Goal: Check status: Check status

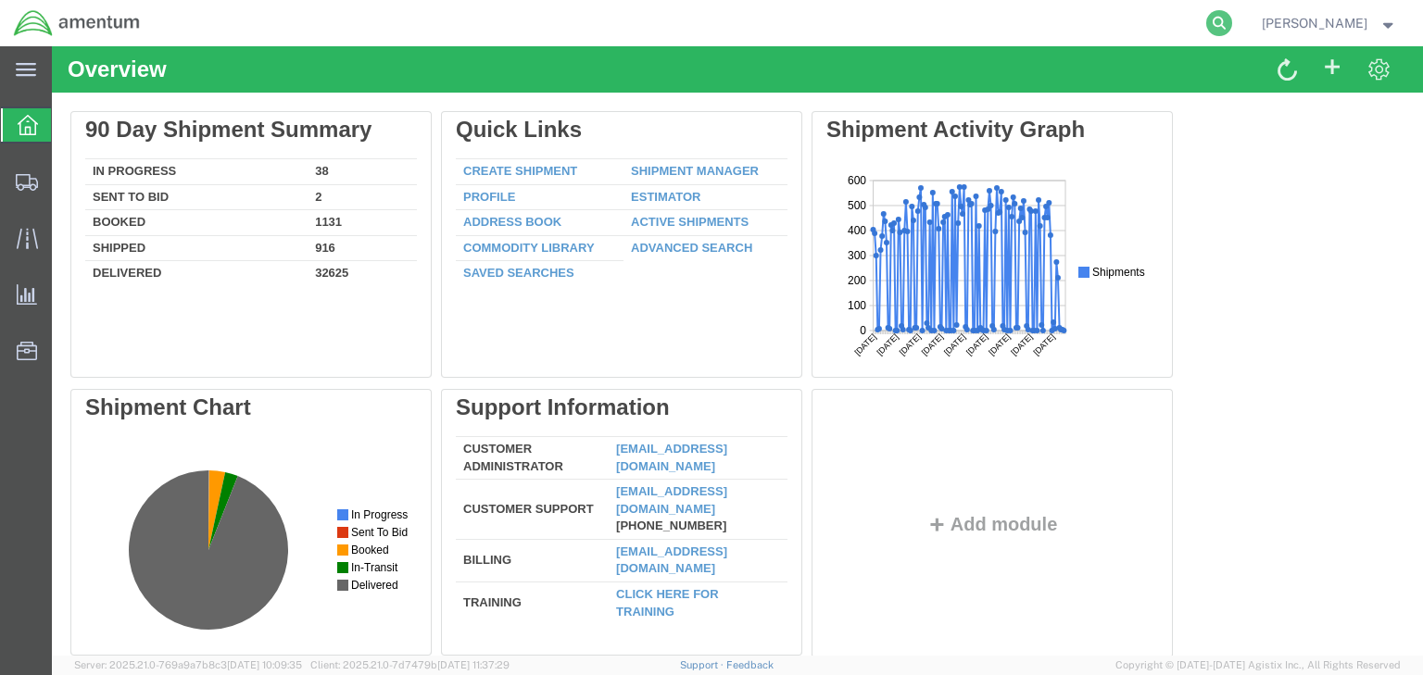
click at [1232, 22] on icon at bounding box center [1219, 23] width 26 height 26
click at [951, 28] on input "search" at bounding box center [924, 23] width 563 height 44
paste input "57129549"
type input "57129549"
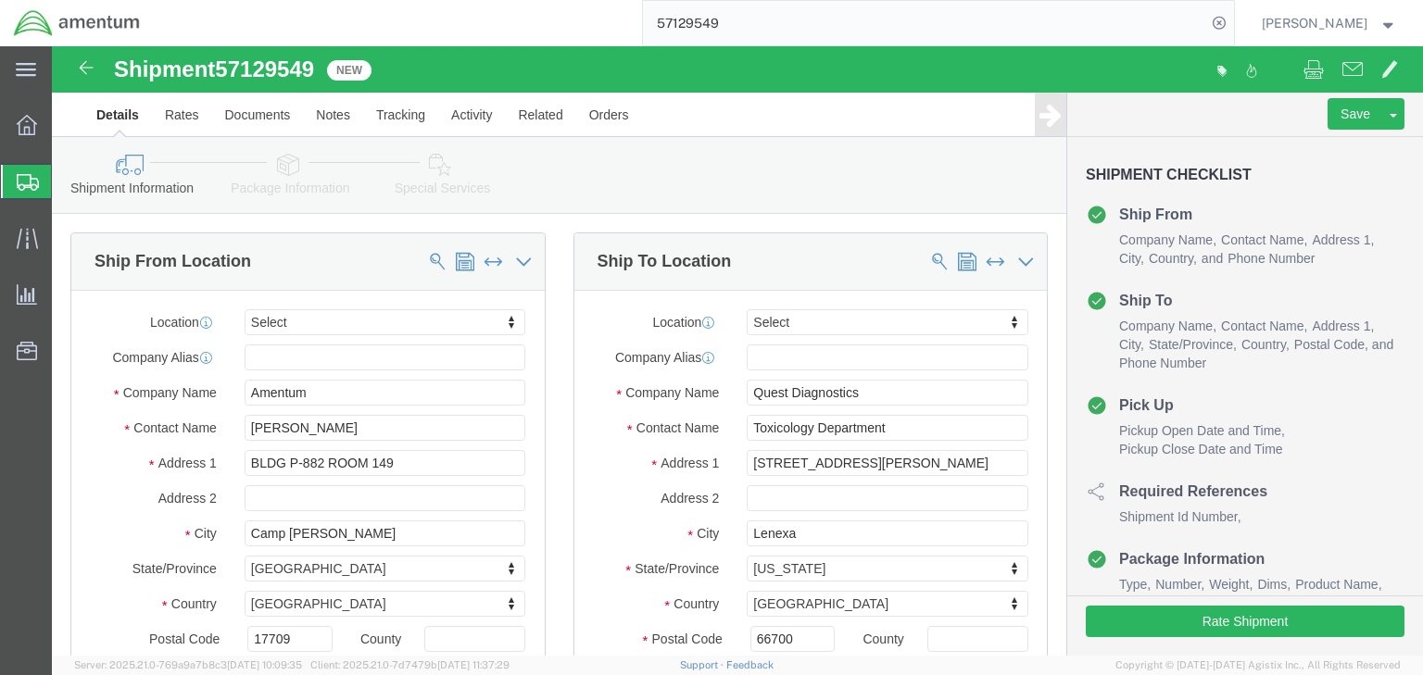
select select
click link "Package Information"
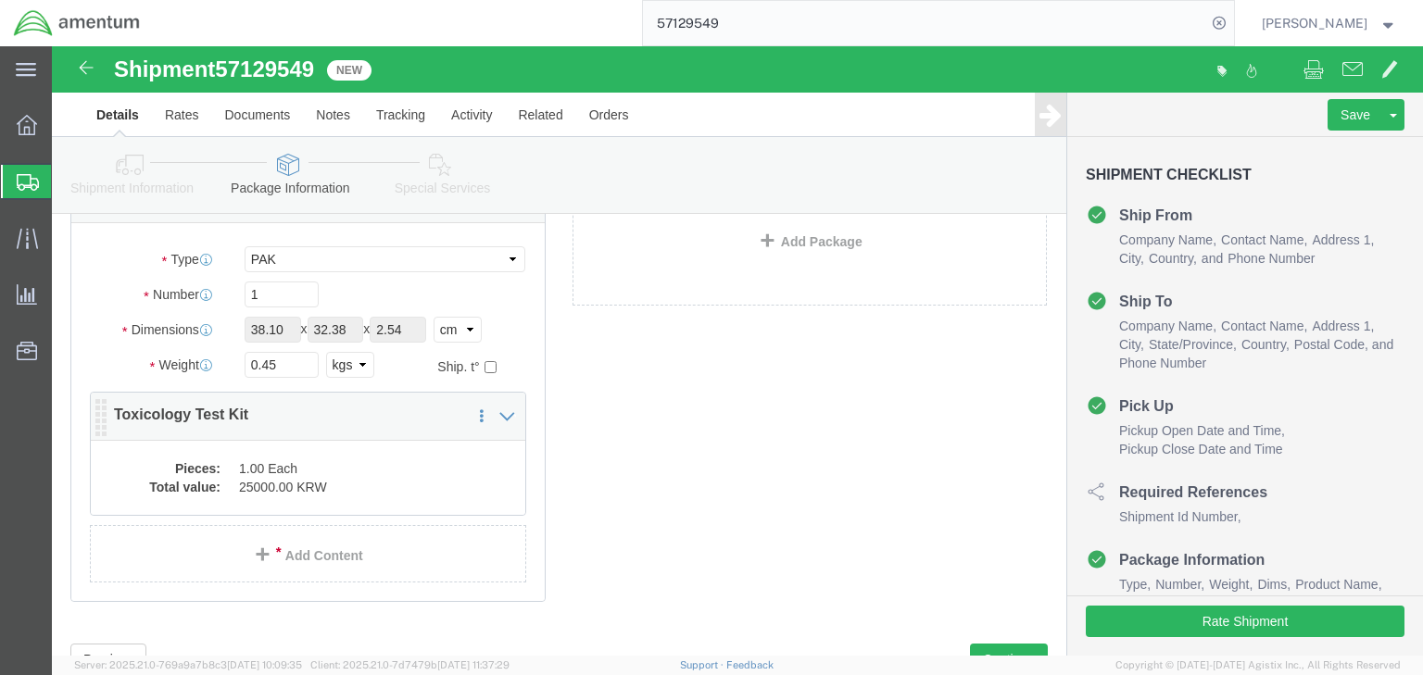
scroll to position [148, 0]
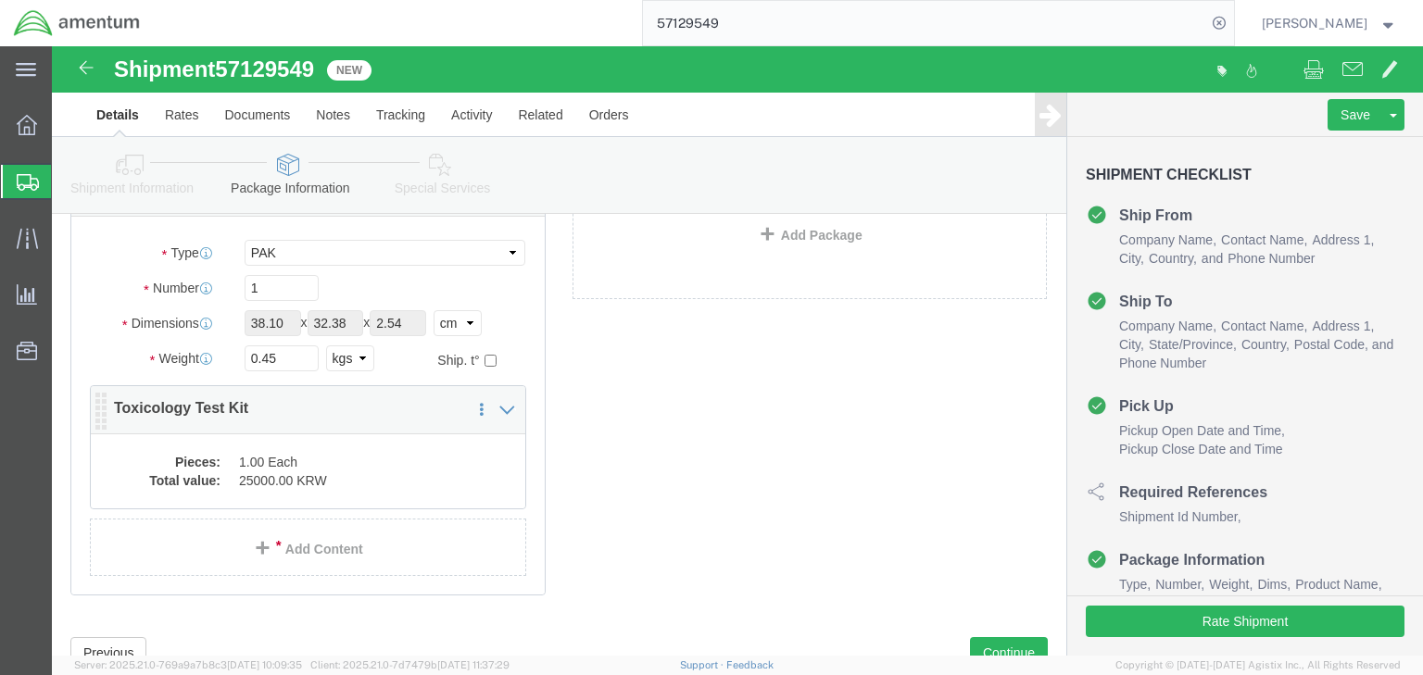
click dd "25000.00 KRW"
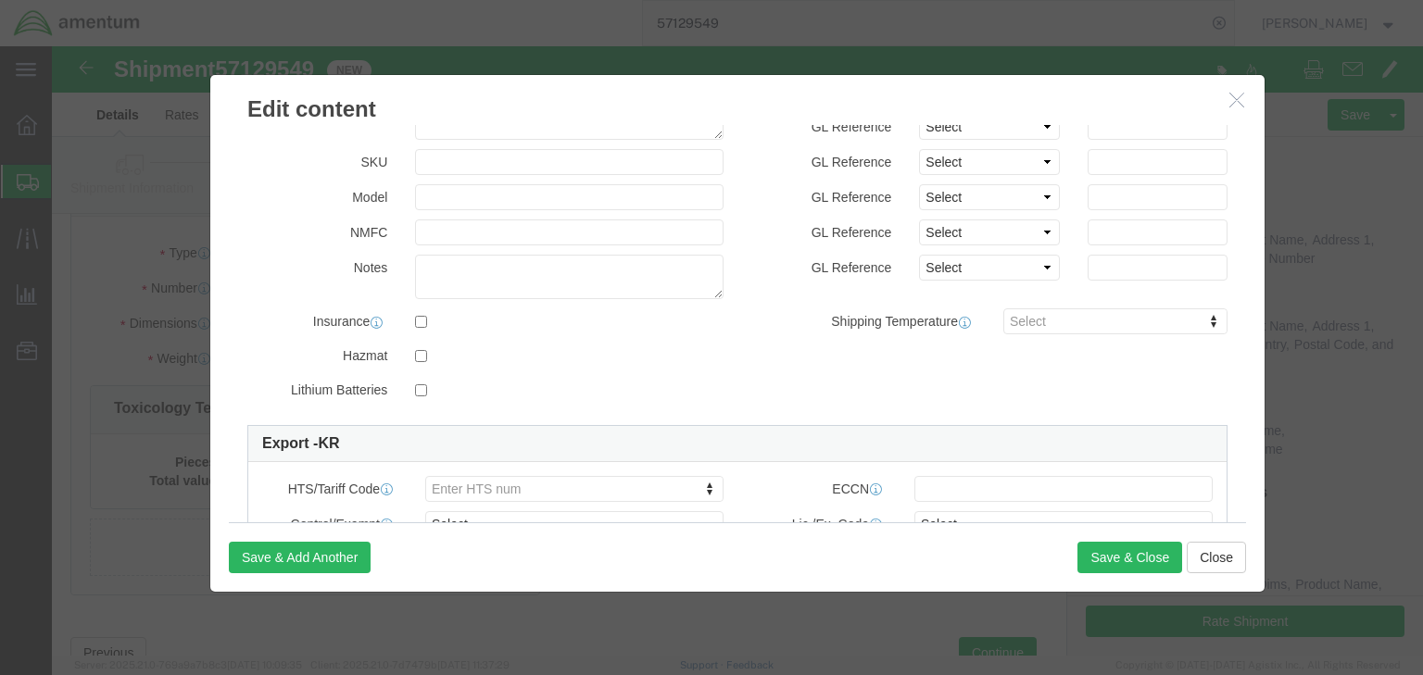
scroll to position [296, 0]
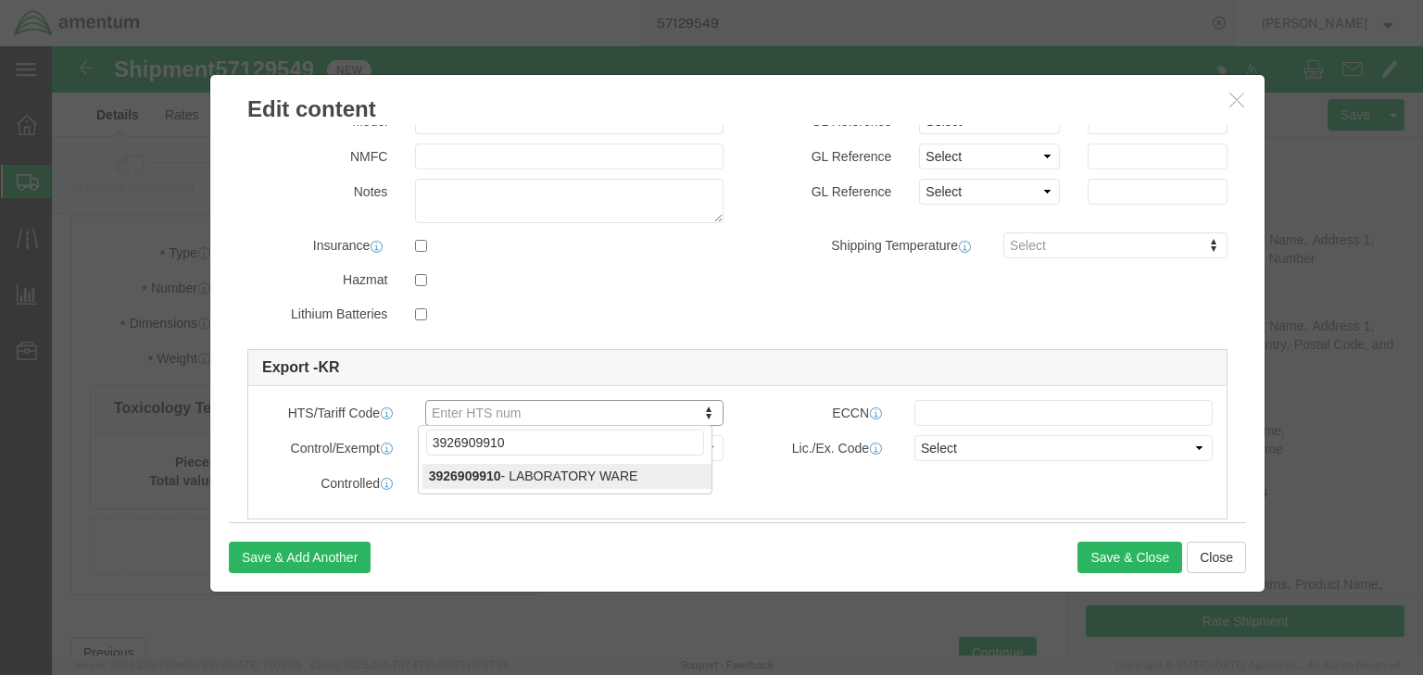
type input "3926909910"
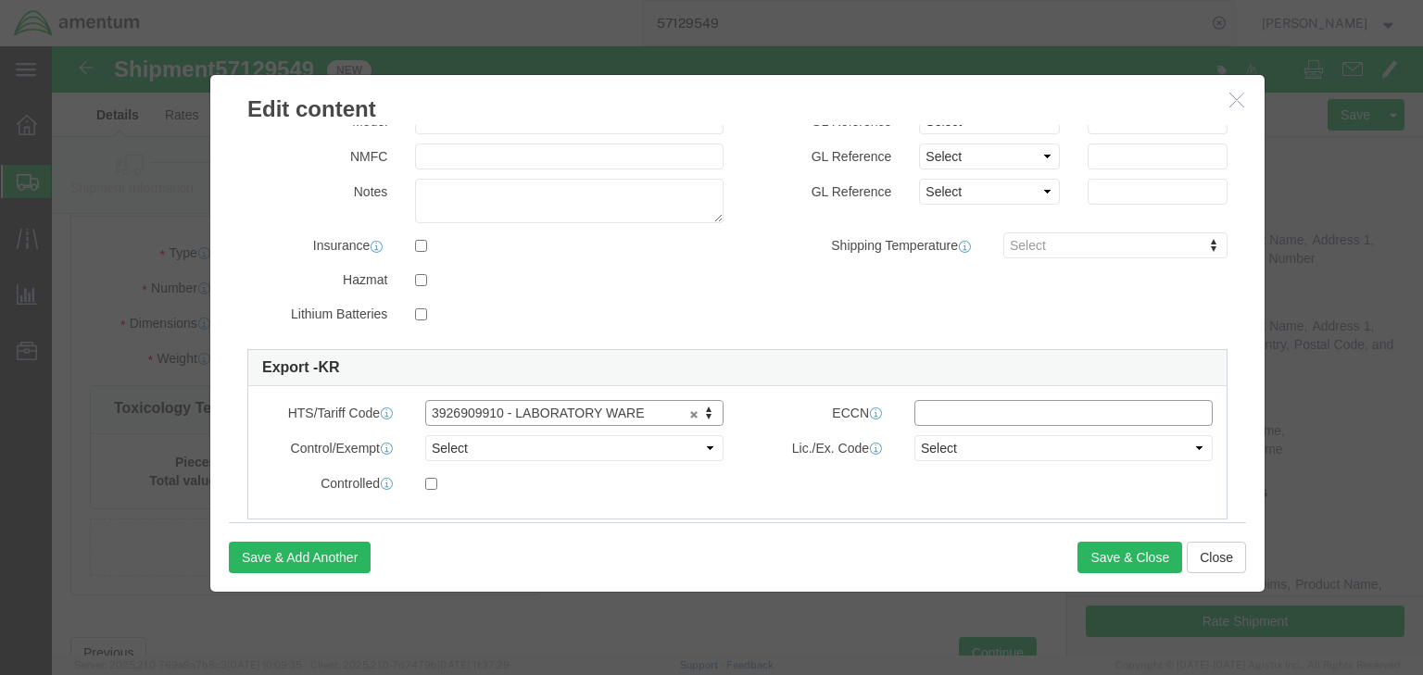
click input "text"
type input "EAR99"
drag, startPoint x: 517, startPoint y: 394, endPoint x: 482, endPoint y: 443, distance: 60.4
click select "Select ATF BIS DEA EPA FDA FTR ITAR OFAC Other (OPA)"
select select "BIS"
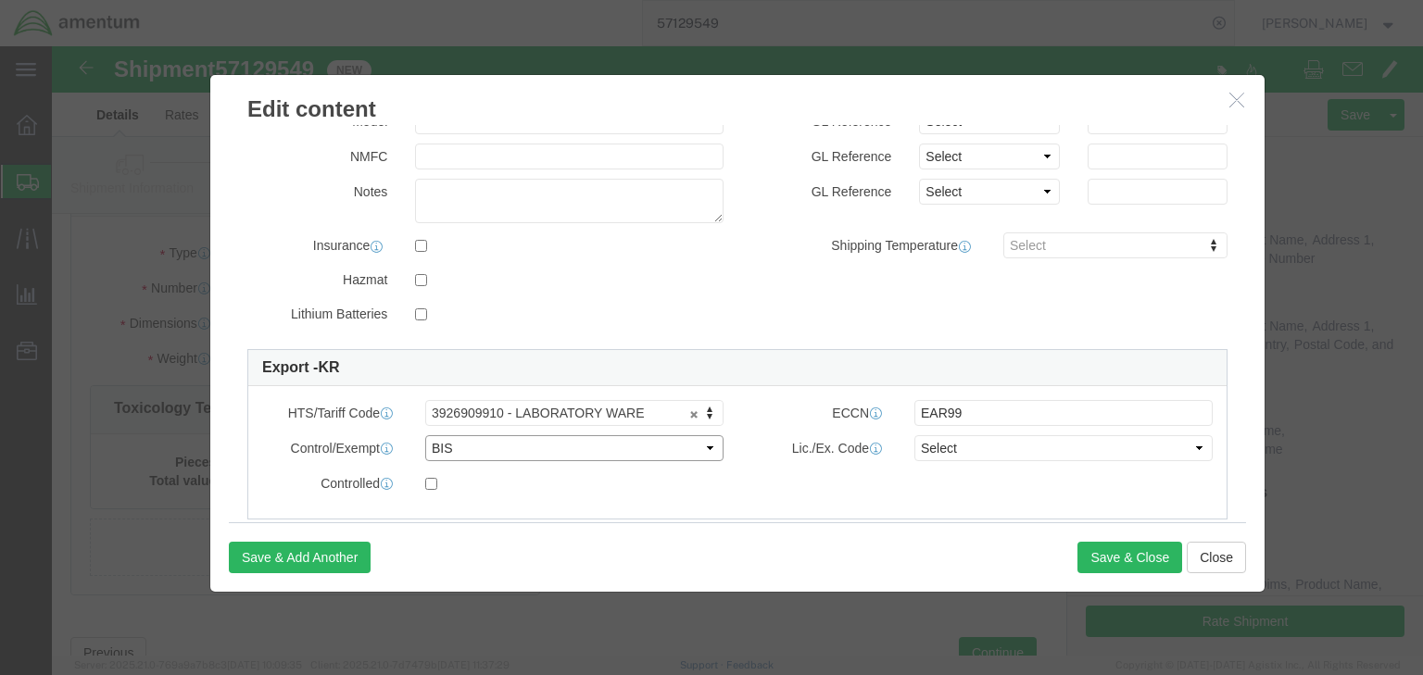
click select "Select ATF BIS DEA EPA FDA FTR ITAR OFAC Other (OPA)"
click select "Select AGR-Agricultural APP-Computers APR-Additional Permissive Exports AVS-Air…"
select select "NLR"
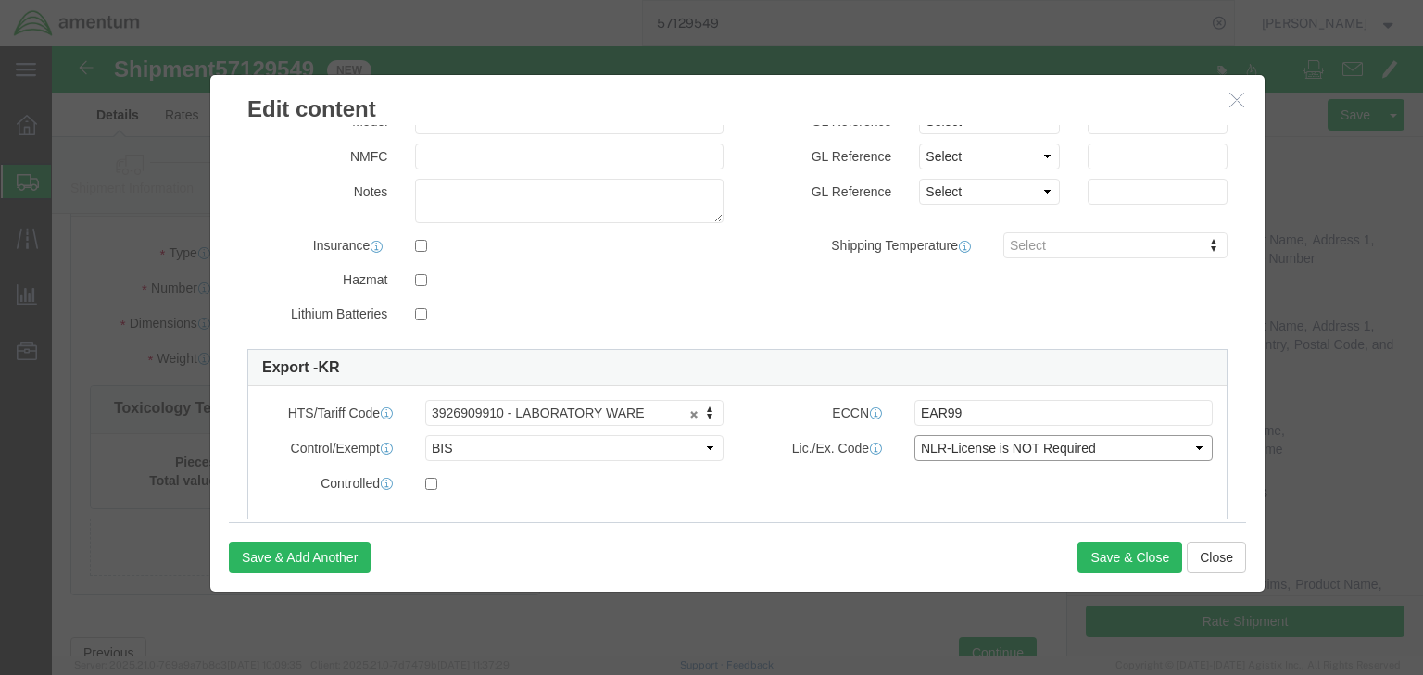
click select "Select AGR-Agricultural APP-Computers APR-Additional Permissive Exports AVS-Air…"
click button "Save & Close"
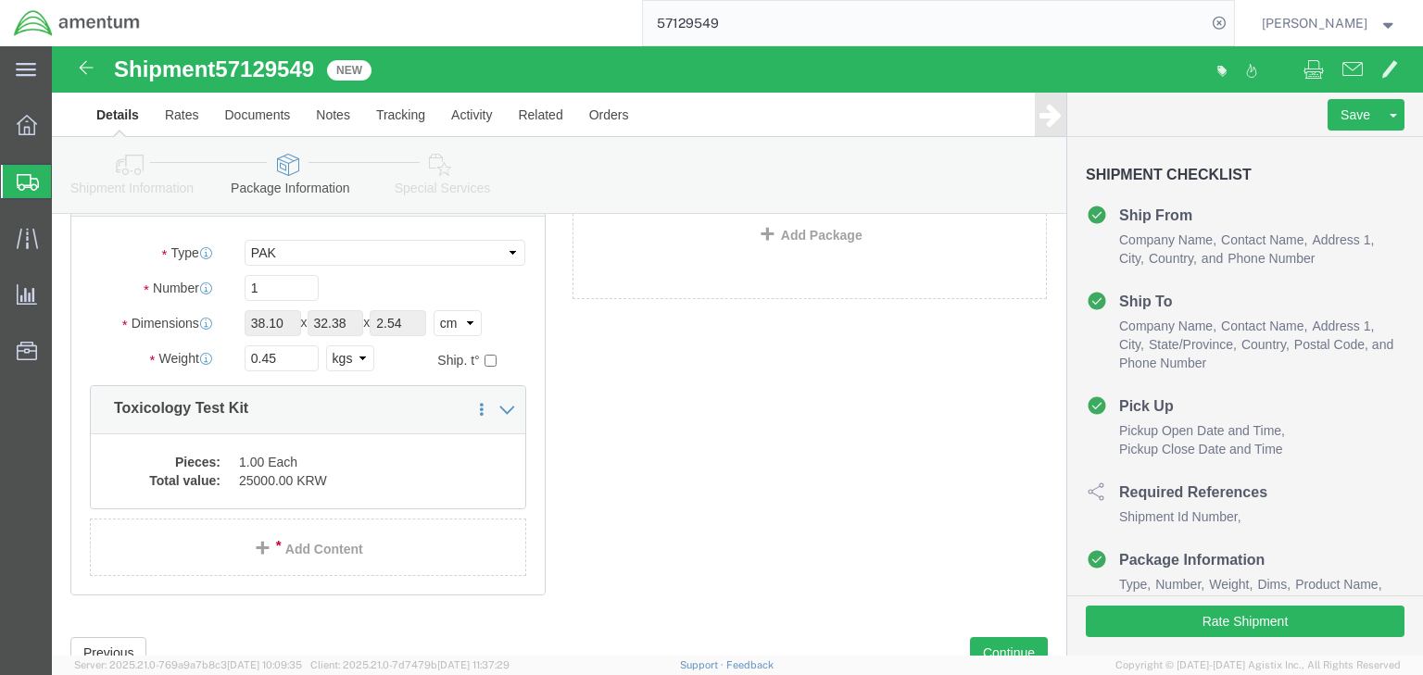
click icon
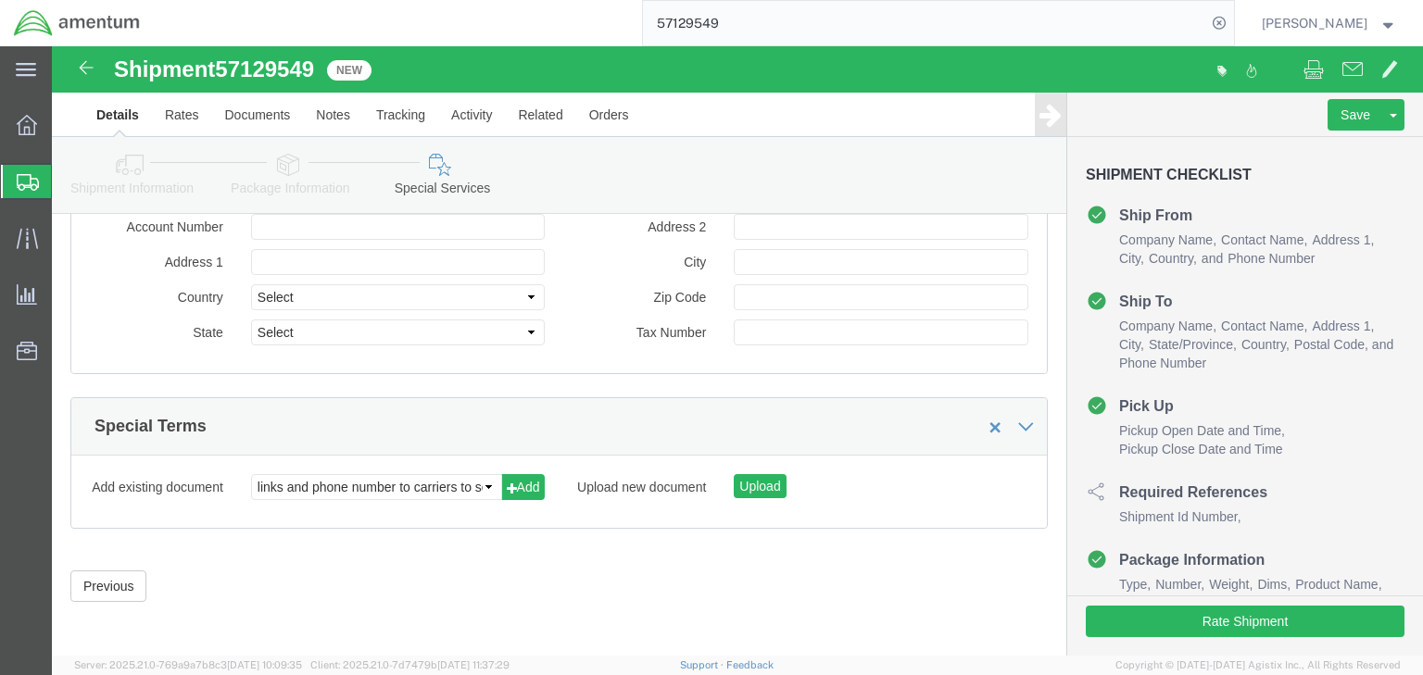
scroll to position [2092, 0]
click at [34, 182] on icon at bounding box center [28, 182] width 22 height 17
